Goal: Check status

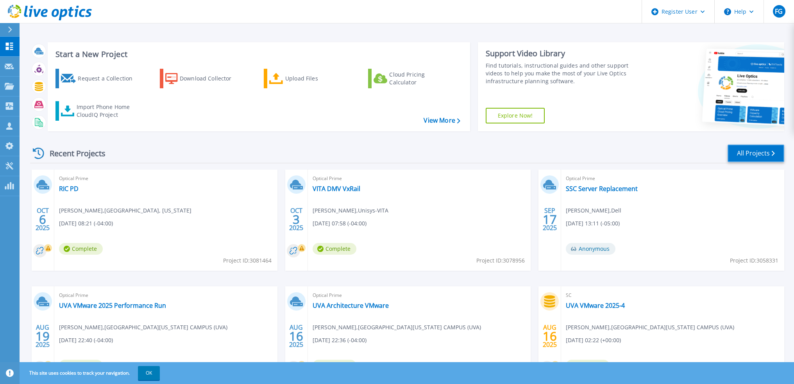
click at [745, 147] on link "All Projects" at bounding box center [755, 154] width 57 height 18
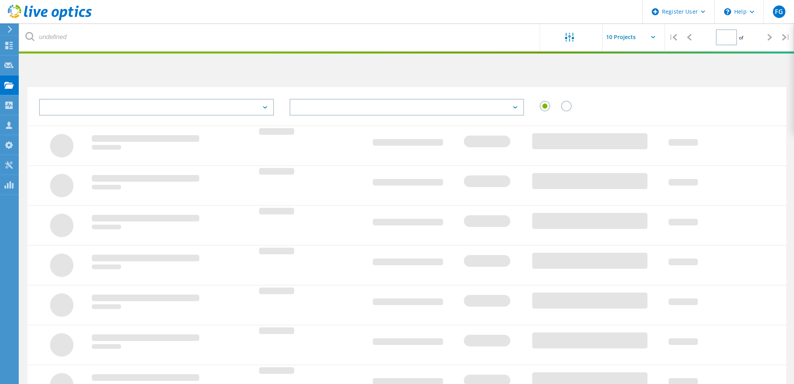
type input "1"
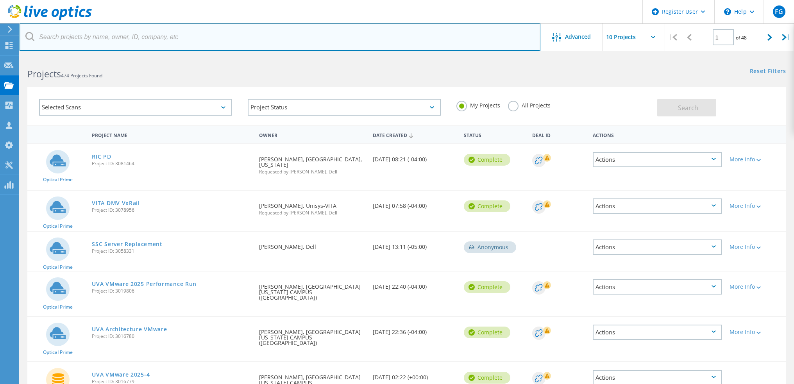
click at [192, 34] on input "text" at bounding box center [280, 36] width 521 height 27
type input "Longwood"
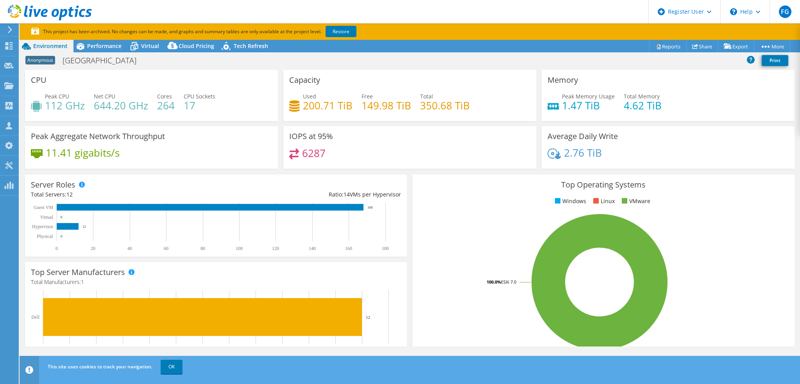
select select "USD"
click at [109, 46] on span "Performance" at bounding box center [104, 45] width 34 height 7
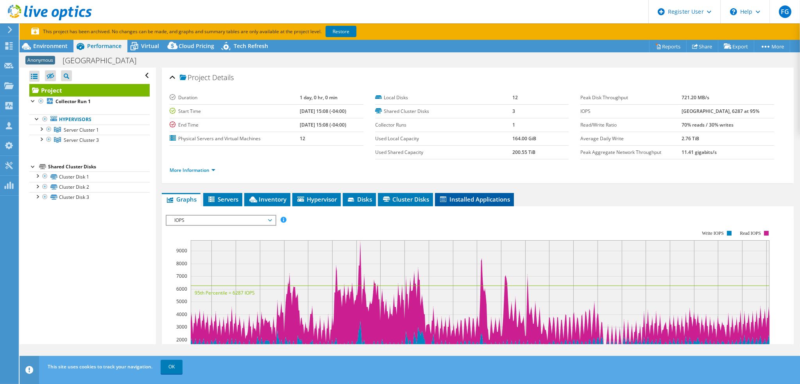
click at [446, 198] on icon at bounding box center [443, 198] width 6 height 5
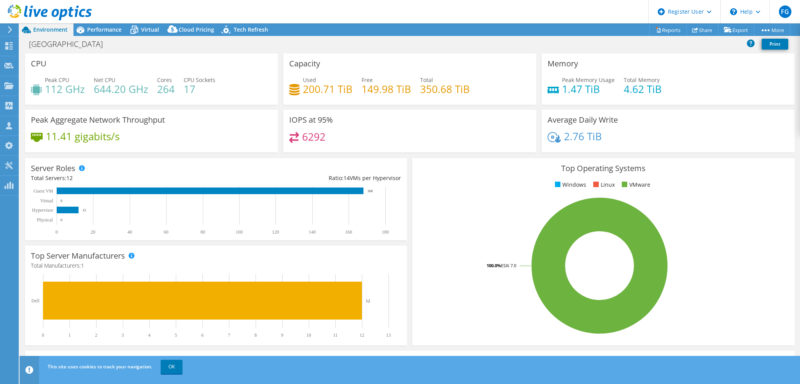
select select "USD"
